Goal: Task Accomplishment & Management: Manage account settings

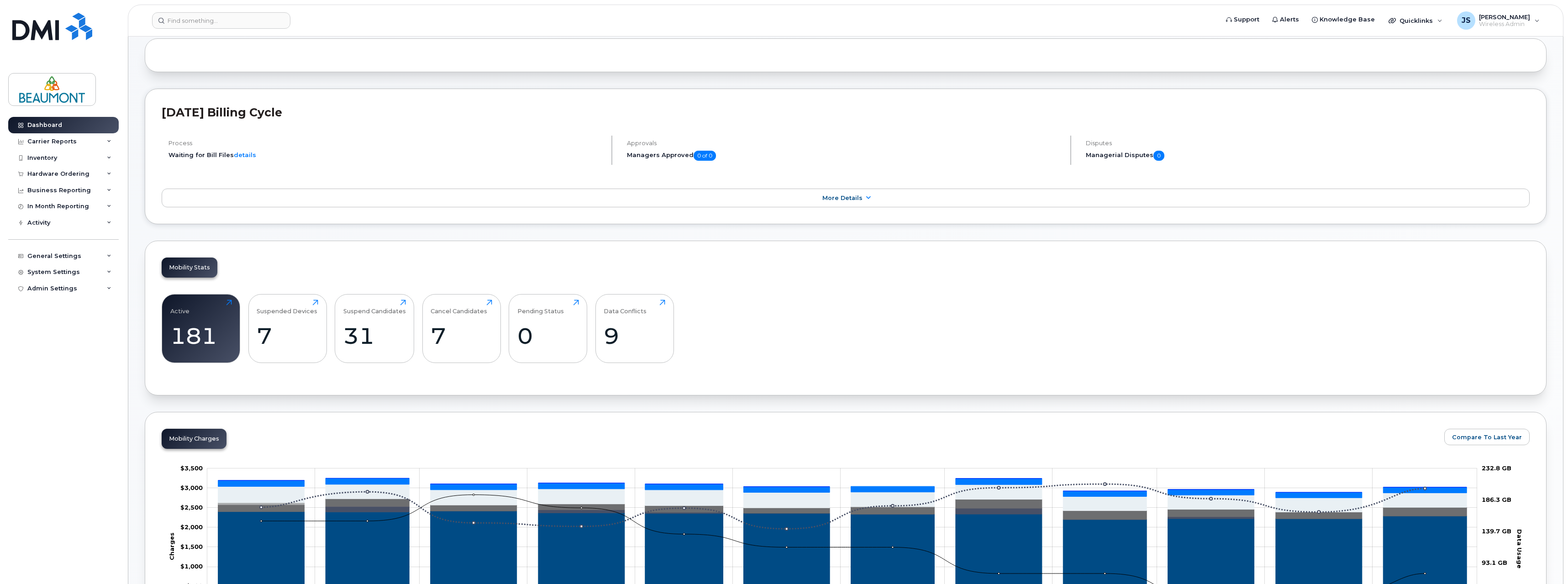
scroll to position [137, 0]
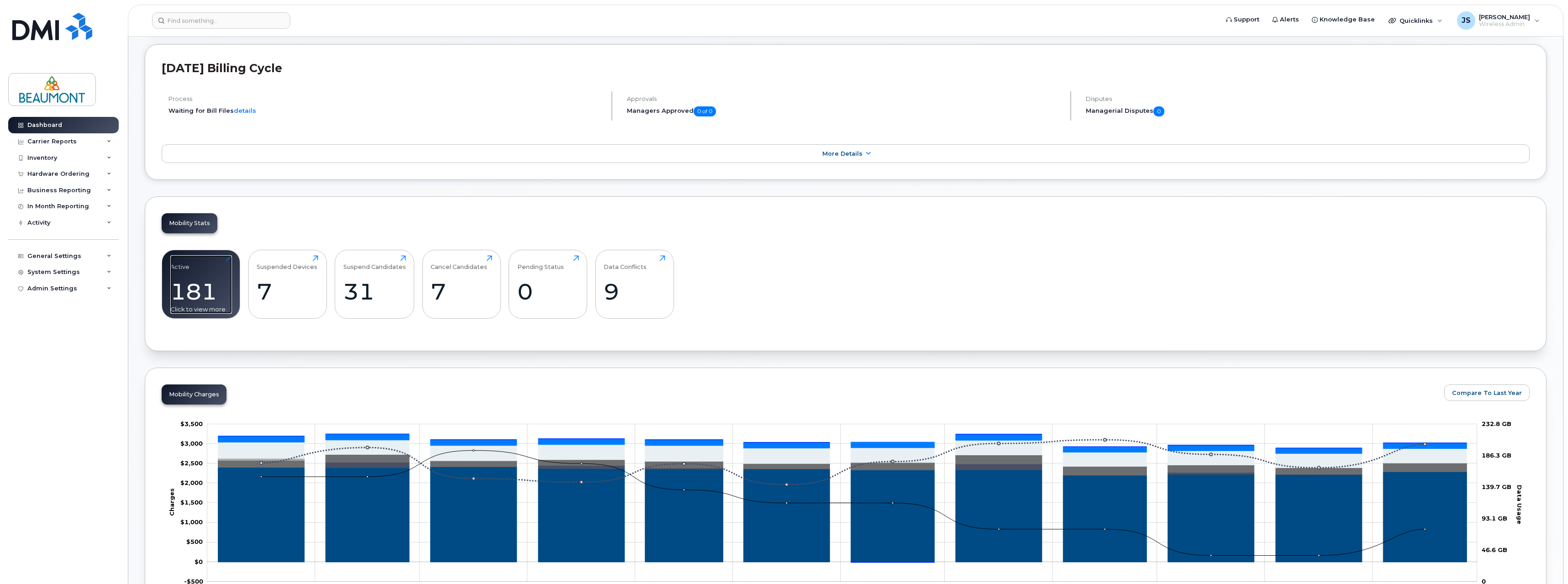
click at [191, 290] on div "181" at bounding box center [201, 291] width 62 height 27
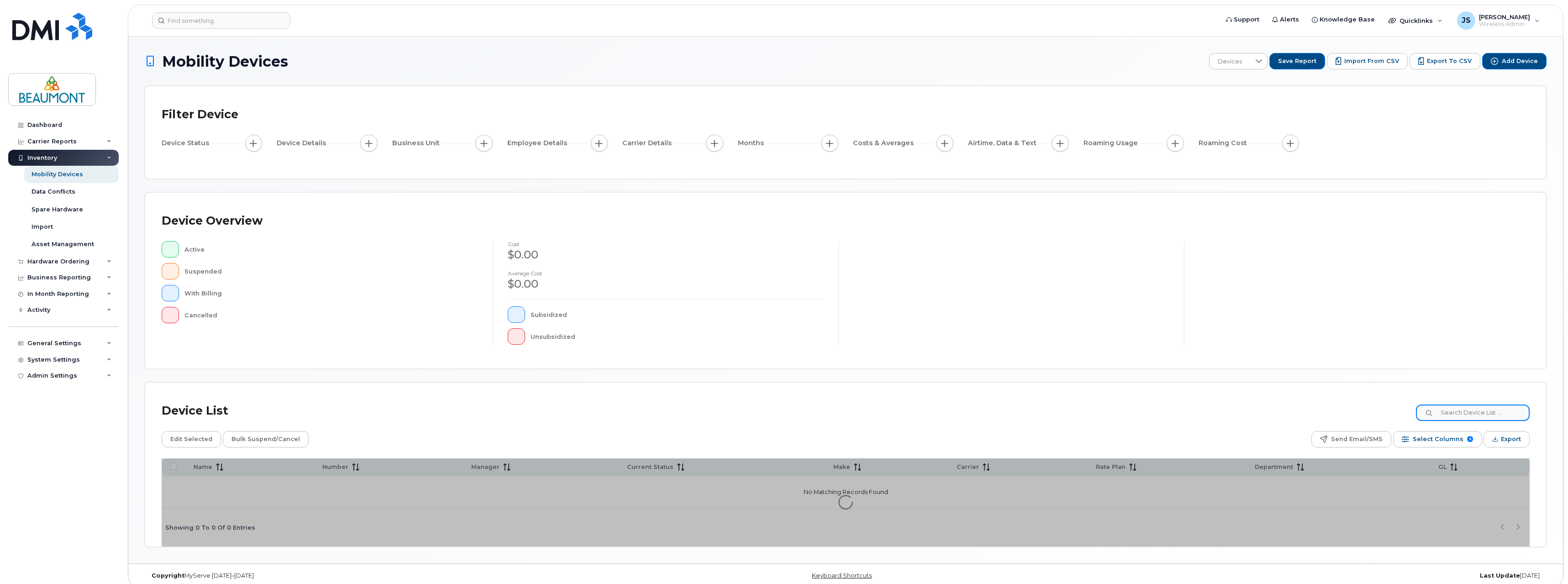
click at [1455, 412] on input at bounding box center [1472, 412] width 113 height 16
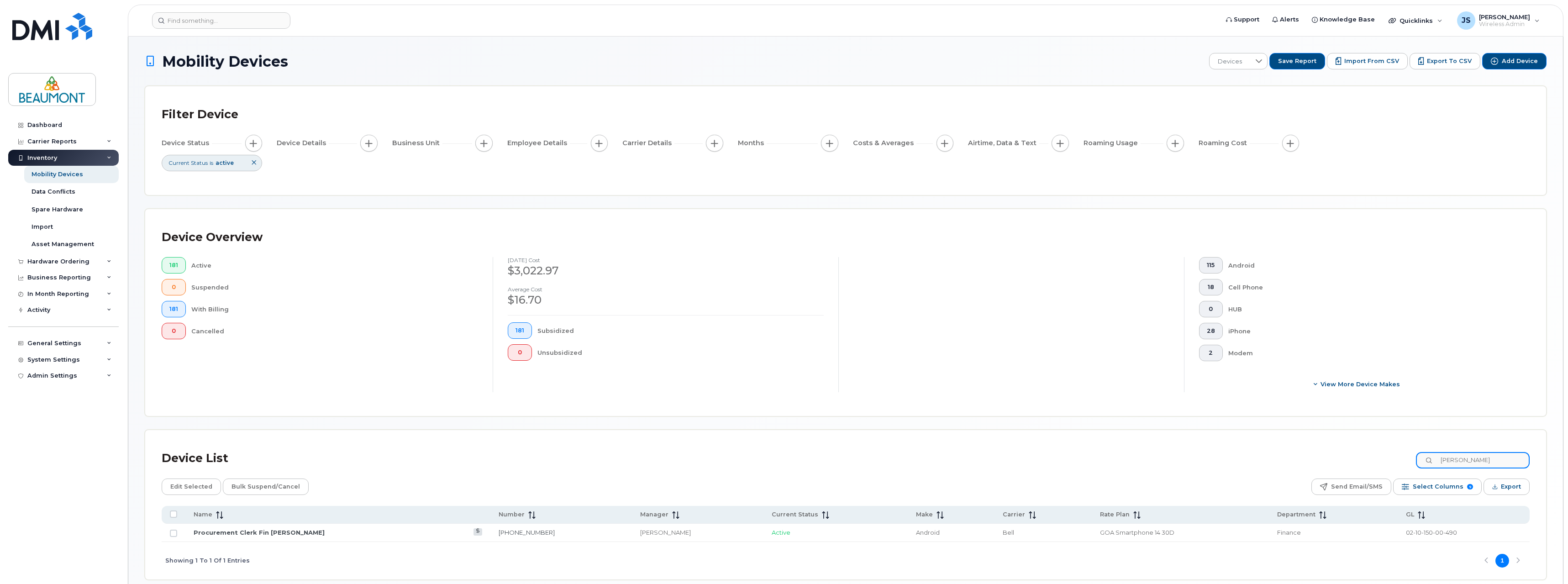
click at [1463, 464] on input "Jesse" at bounding box center [1472, 460] width 113 height 16
type input "Jessie"
click at [233, 535] on link "[PERSON_NAME]" at bounding box center [221, 532] width 54 height 7
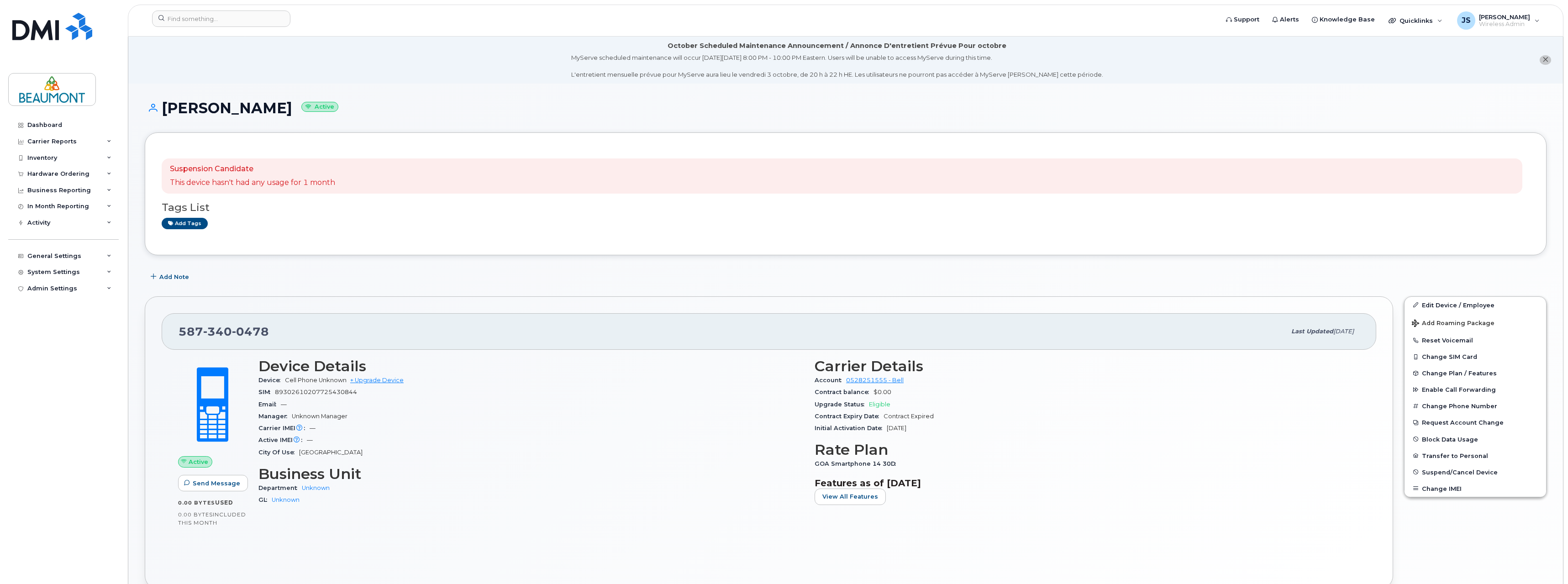
scroll to position [46, 0]
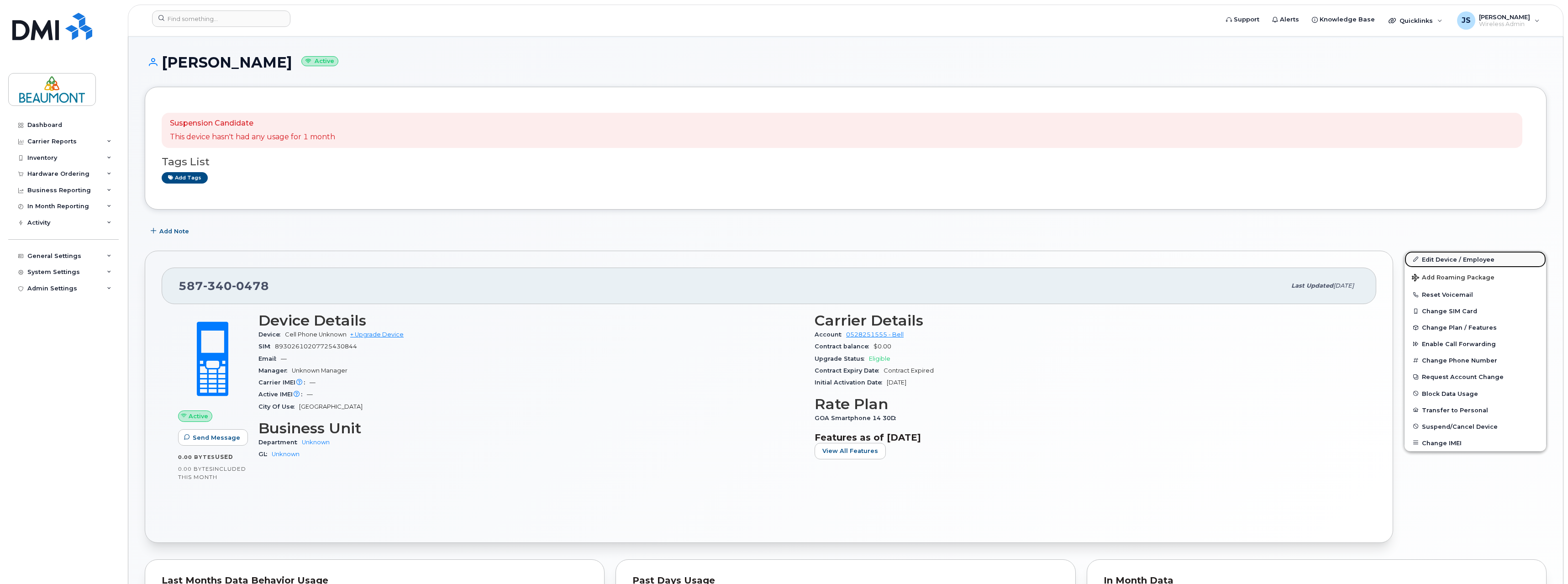
click at [1464, 259] on link "Edit Device / Employee" at bounding box center [1475, 259] width 141 height 16
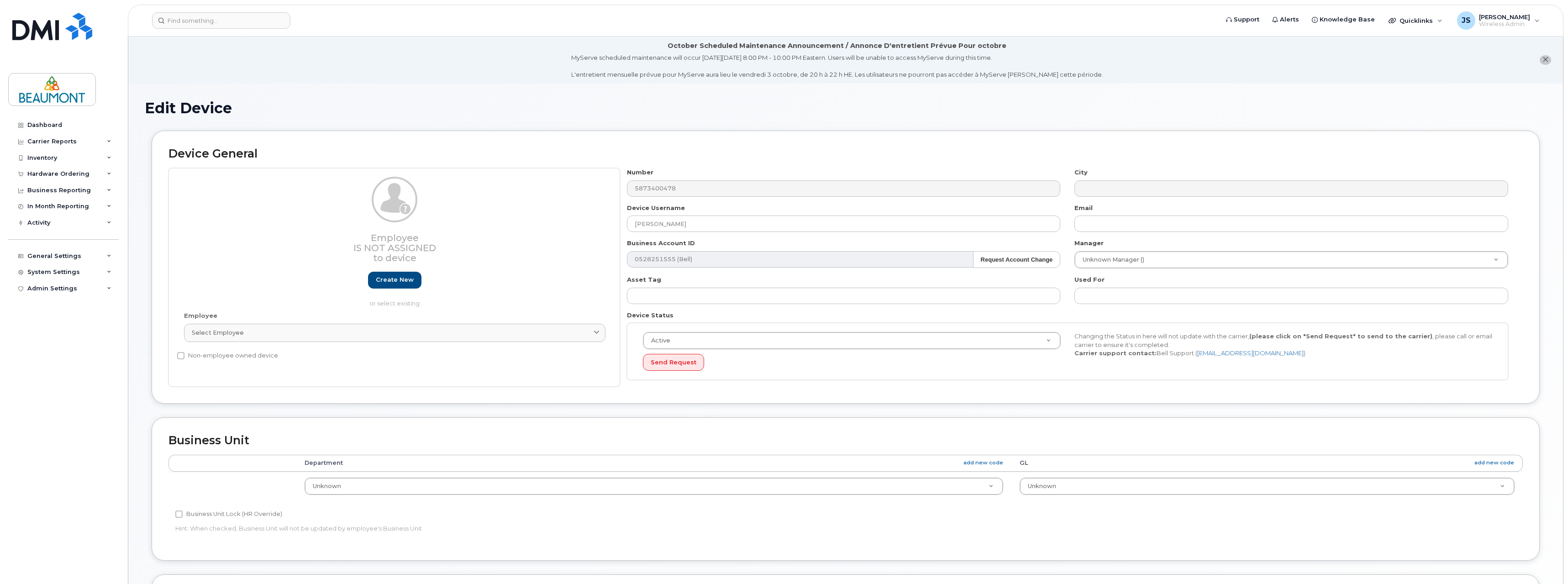
select select "5823763"
select select "5823764"
click at [1103, 226] on input "text" at bounding box center [1291, 223] width 433 height 16
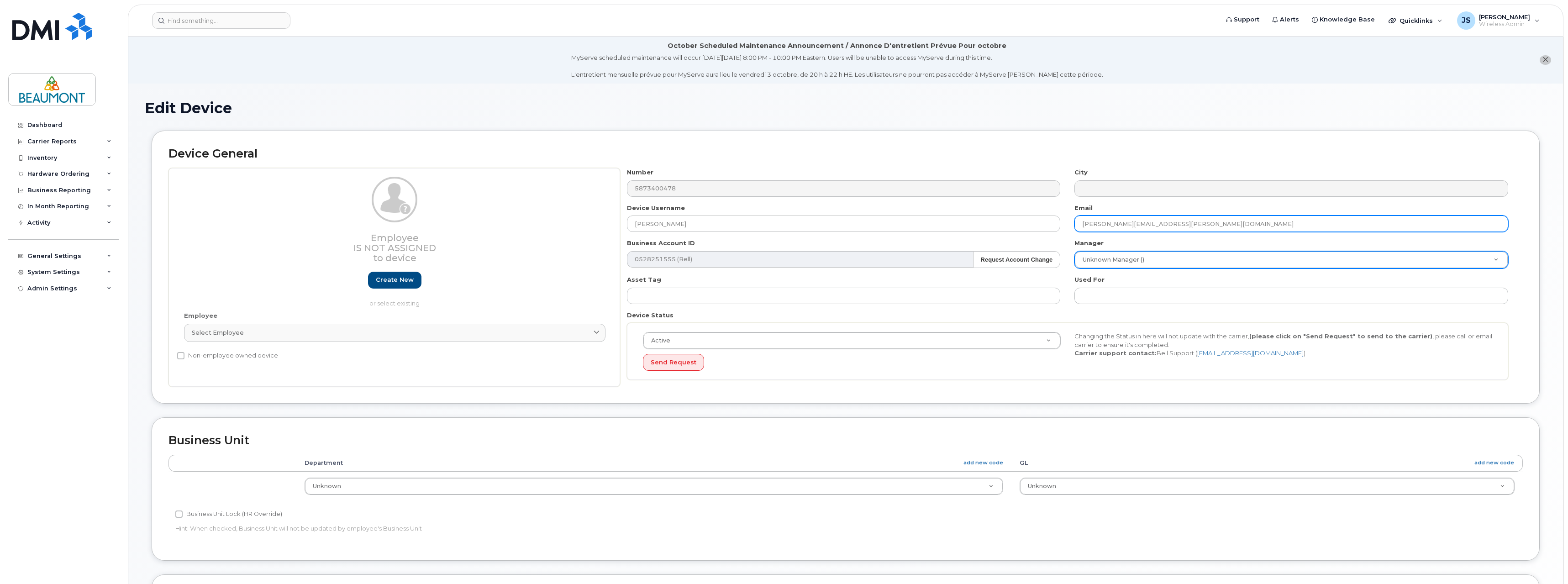
type input "[PERSON_NAME][EMAIL_ADDRESS][PERSON_NAME][DOMAIN_NAME]"
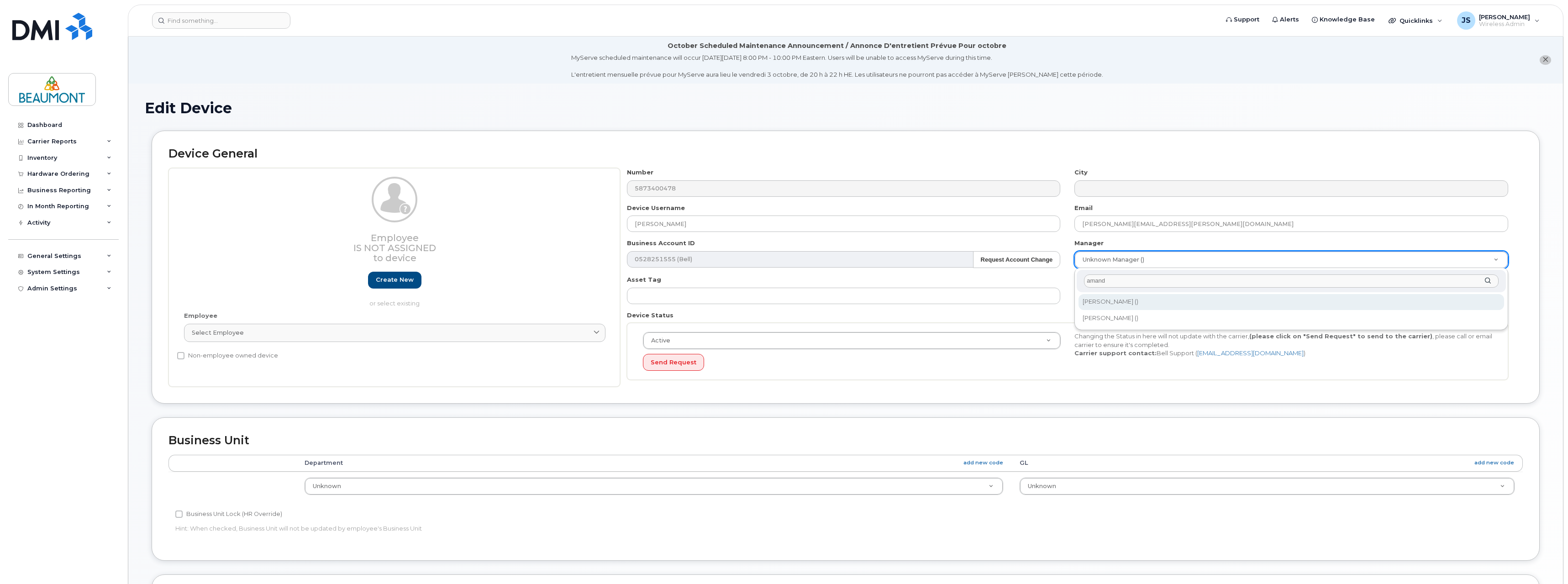
type input "amand"
type input "1782944"
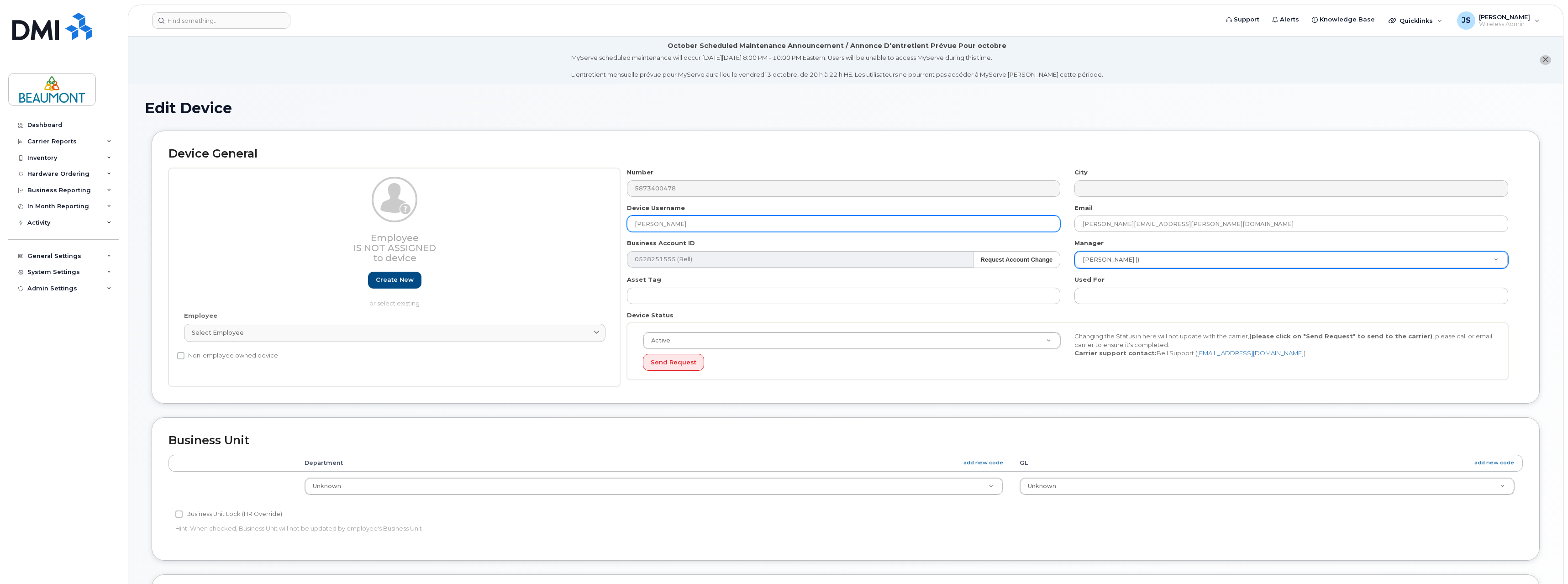
drag, startPoint x: 709, startPoint y: 226, endPoint x: 571, endPoint y: 226, distance: 138.0
click at [571, 226] on div "Employee Is not assigned to device Create new or select existing Employee Selec…" at bounding box center [845, 277] width 1354 height 219
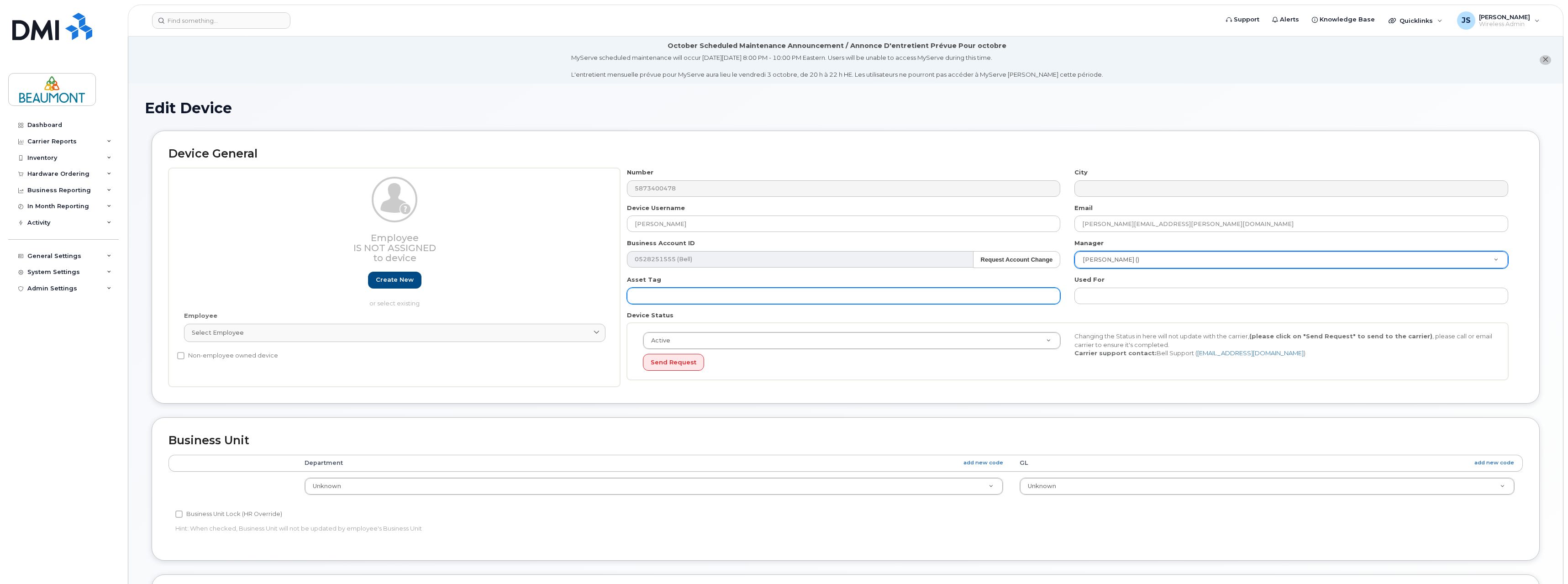
click at [695, 298] on input "text" at bounding box center [843, 296] width 433 height 16
paste input "[PERSON_NAME]"
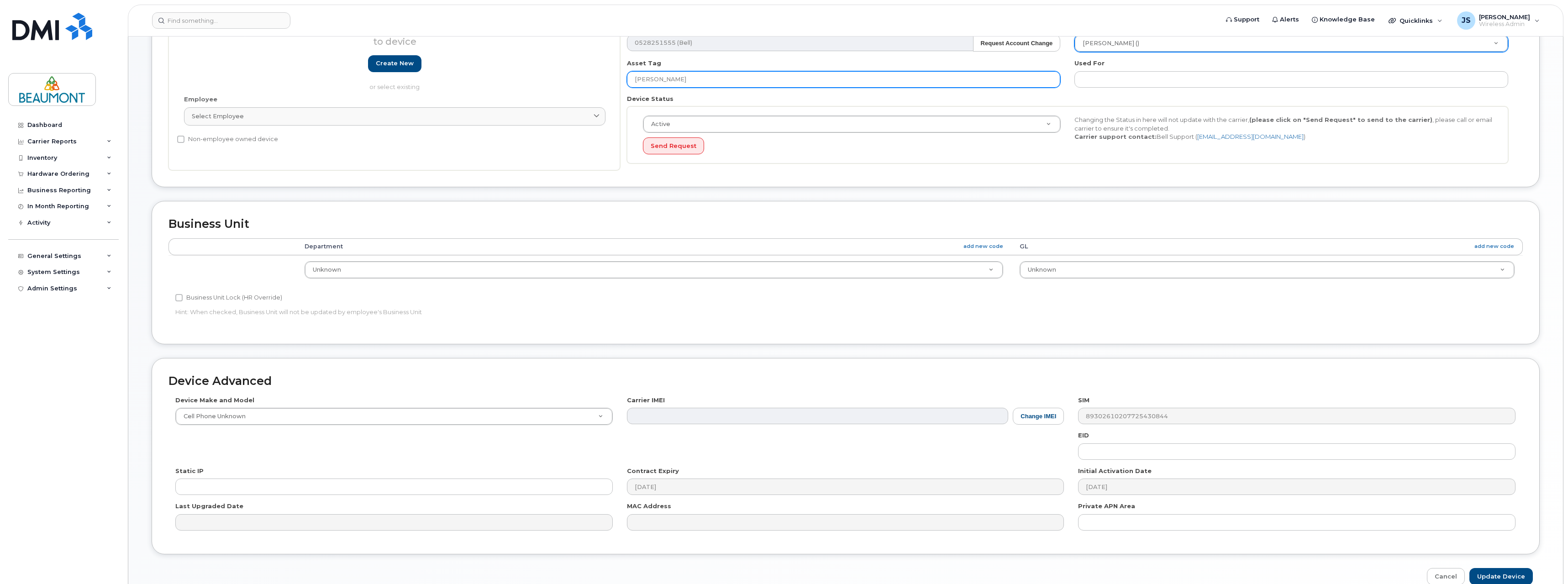
scroll to position [263, 0]
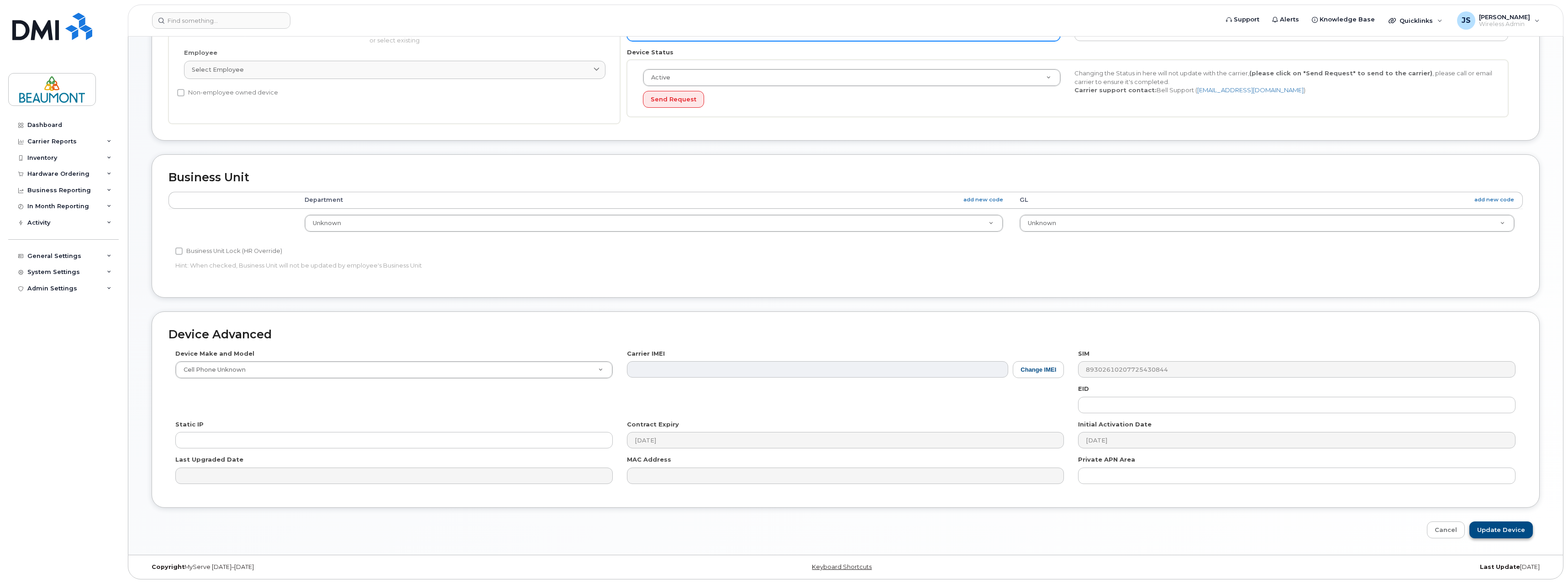
type input "[PERSON_NAME]"
click at [1511, 528] on input "Update Device" at bounding box center [1501, 530] width 63 height 17
type input "Saving..."
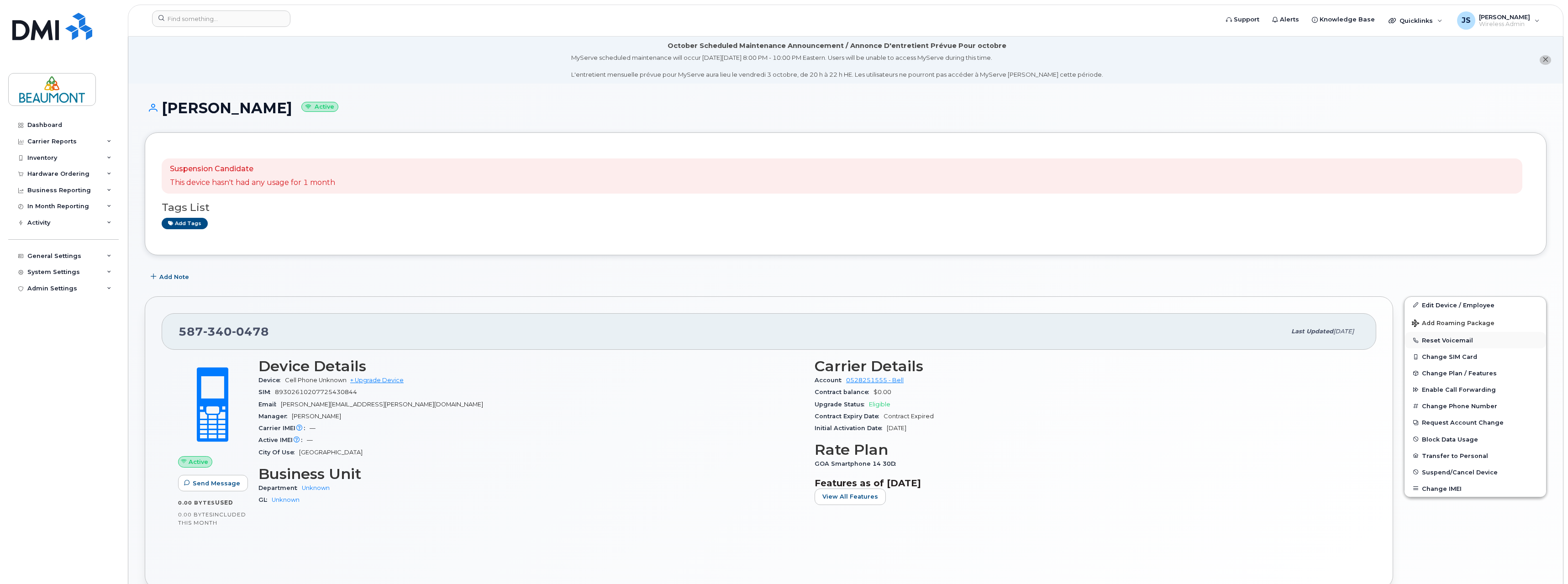
click at [1449, 341] on button "Reset Voicemail" at bounding box center [1475, 340] width 141 height 16
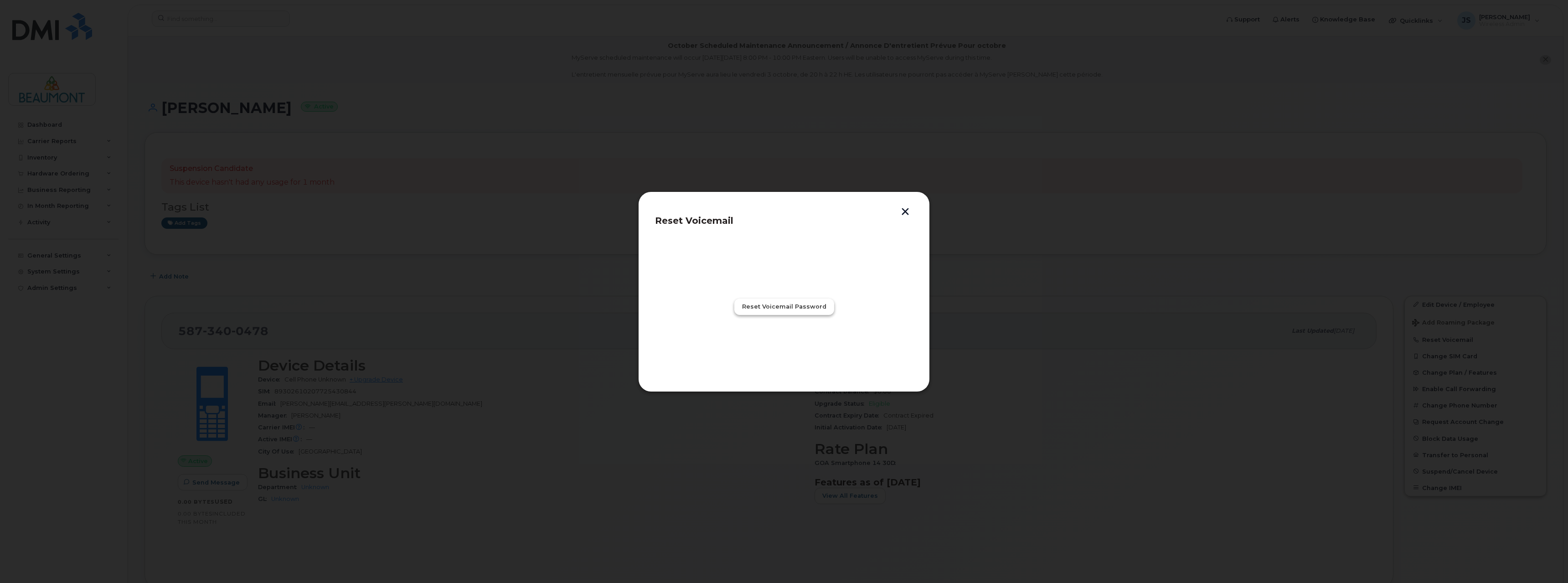
click at [796, 309] on span "Reset Voicemail Password" at bounding box center [784, 306] width 85 height 9
click at [787, 340] on button "Close" at bounding box center [784, 346] width 33 height 16
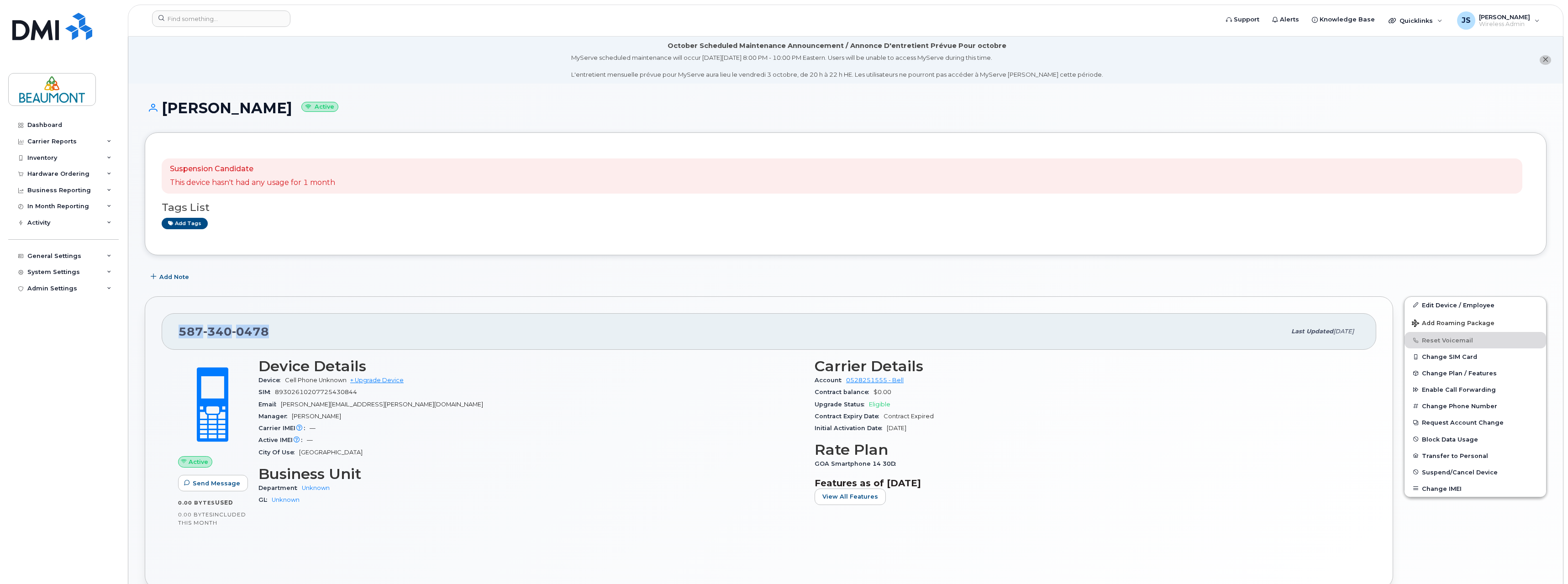
drag, startPoint x: 273, startPoint y: 335, endPoint x: 179, endPoint y: 335, distance: 94.0
click at [179, 335] on div "[PHONE_NUMBER]" at bounding box center [732, 331] width 1107 height 19
copy span "[PHONE_NUMBER]"
